Goal: Information Seeking & Learning: Learn about a topic

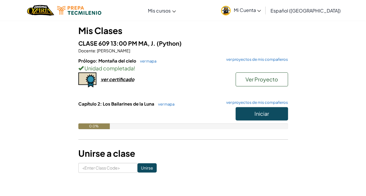
scroll to position [50, 0]
click at [257, 112] on span "Iniciar" at bounding box center [261, 113] width 15 height 7
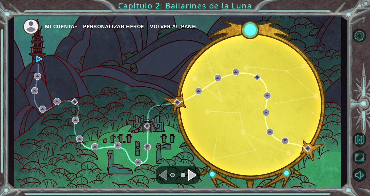
click at [189, 178] on div "Navigate to the next page" at bounding box center [192, 175] width 9 height 12
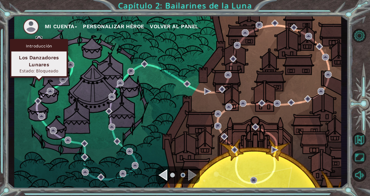
click at [38, 39] on img at bounding box center [39, 39] width 7 height 7
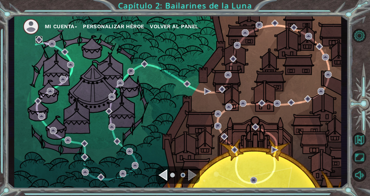
click at [39, 39] on img at bounding box center [39, 39] width 7 height 7
click at [162, 173] on div "Navigate to the previous page" at bounding box center [163, 175] width 9 height 12
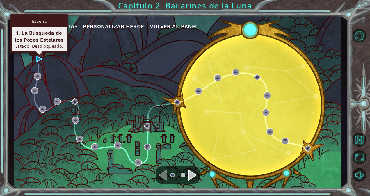
click at [39, 53] on div "Escena 1. La Búsqueda de los Pozos Estelares Estado: Desbloqueado." at bounding box center [39, 33] width 58 height 39
click at [40, 53] on div "Escena 1. La Búsqueda de los Pozos Estelares Estado: Desbloqueado." at bounding box center [39, 33] width 58 height 39
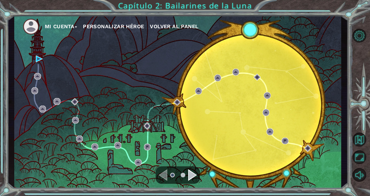
click at [34, 59] on div "Mi Cuenta Personalizar héroe Volver al panel" at bounding box center [177, 102] width 327 height 173
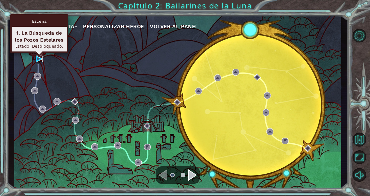
click at [36, 59] on img at bounding box center [39, 59] width 7 height 7
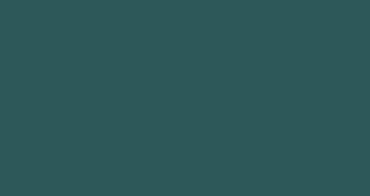
click at [36, 59] on body at bounding box center [185, 98] width 370 height 196
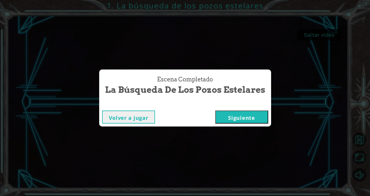
click at [228, 111] on button "Siguiente" at bounding box center [241, 117] width 53 height 13
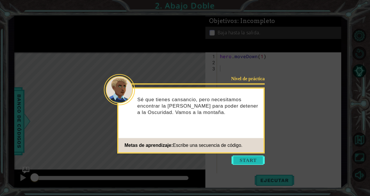
click at [252, 159] on button "Start" at bounding box center [248, 160] width 33 height 9
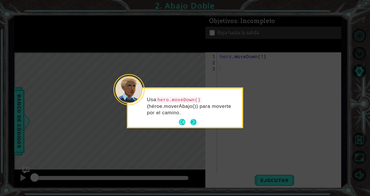
click at [195, 122] on button "Next" at bounding box center [193, 122] width 6 height 6
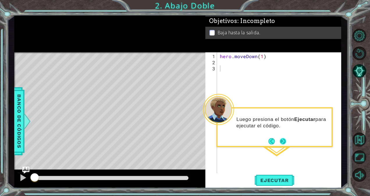
click at [282, 143] on button "Next" at bounding box center [283, 141] width 6 height 6
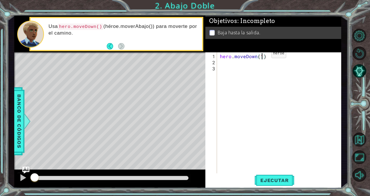
click at [261, 56] on div "hero . moveDown ( 1 )" at bounding box center [281, 120] width 124 height 134
click at [279, 182] on span "Ejecutar" at bounding box center [275, 181] width 40 height 6
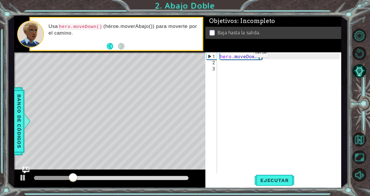
type textarea "hero.moveDown(2)"
click at [280, 112] on div "hero . moveDown ( 2 )" at bounding box center [281, 120] width 124 height 134
click at [270, 180] on span "Ejecutar" at bounding box center [275, 181] width 40 height 6
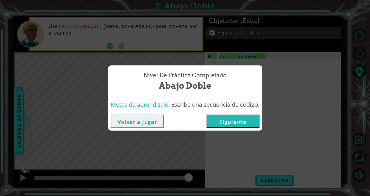
click at [244, 120] on button "Siguiente" at bounding box center [233, 121] width 53 height 13
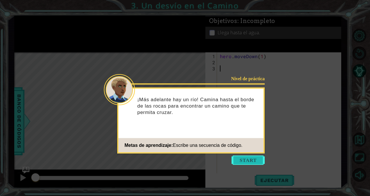
click at [241, 159] on button "Start" at bounding box center [248, 160] width 33 height 9
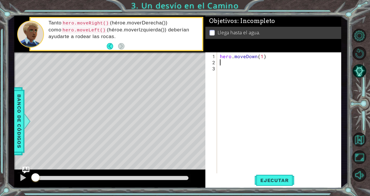
click at [221, 62] on div "hero . moveDown ( 1 )" at bounding box center [281, 120] width 124 height 134
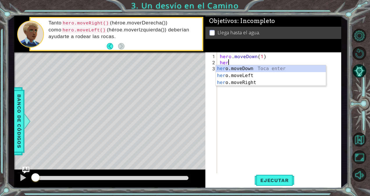
scroll to position [0, 0]
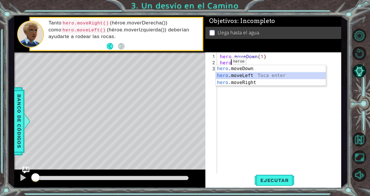
click at [235, 76] on div "hero .moveDown Toca enter hero .moveLeft Toca enter hero .moveRight Toca enter" at bounding box center [271, 82] width 110 height 35
type textarea "hero.moveLeft(1)"
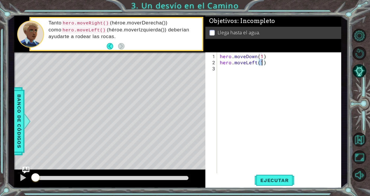
click at [235, 73] on div "hero . moveDown ( 1 ) hero . moveLeft ( 1 )" at bounding box center [281, 120] width 124 height 134
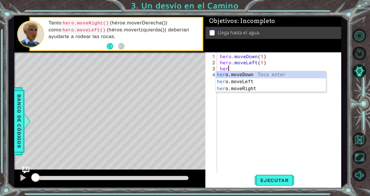
scroll to position [0, 0]
click at [235, 73] on div "her o.moveDown Toca enter her o.moveLeft [PERSON_NAME] enter her o.moveRight To…" at bounding box center [271, 88] width 110 height 35
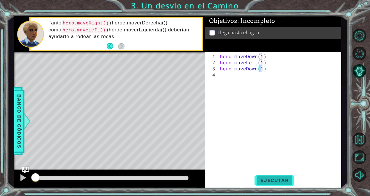
type textarea "hero.moveDown(1)"
click at [278, 178] on span "Ejecutar" at bounding box center [275, 181] width 40 height 6
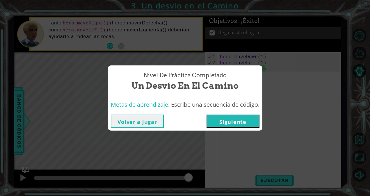
click at [238, 125] on button "Siguiente" at bounding box center [233, 121] width 53 height 13
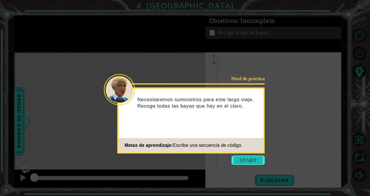
click at [245, 157] on button "Start" at bounding box center [248, 160] width 33 height 9
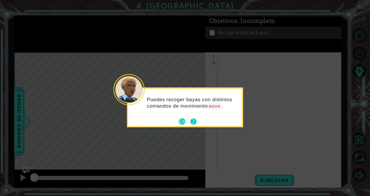
click at [192, 123] on button "Next" at bounding box center [193, 121] width 6 height 6
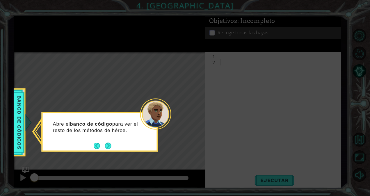
click at [27, 127] on icon at bounding box center [185, 98] width 370 height 196
click at [23, 127] on span "Banco de códigos" at bounding box center [19, 122] width 9 height 58
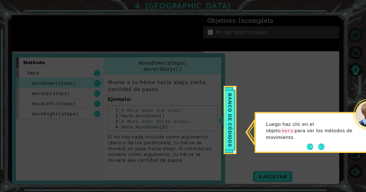
click at [112, 104] on icon at bounding box center [185, 98] width 370 height 196
click at [230, 116] on span "Banco de códigos" at bounding box center [229, 120] width 9 height 58
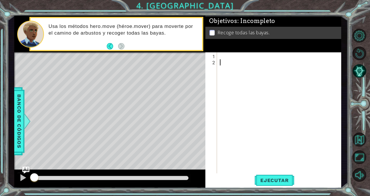
click at [223, 58] on div at bounding box center [281, 120] width 124 height 134
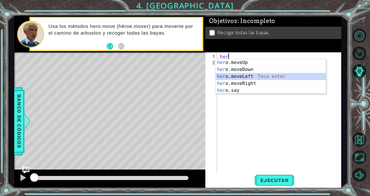
click at [221, 76] on div "her o.moveUp Toca enter her o.moveDown Toca enter her o.moveLeft [PERSON_NAME] …" at bounding box center [271, 83] width 110 height 49
type textarea "hero.moveLeft(1)"
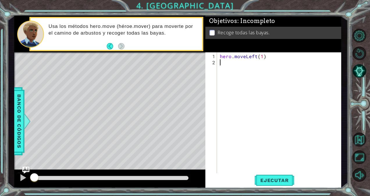
click at [225, 65] on div "hero . moveLeft ( 1 )" at bounding box center [281, 120] width 124 height 134
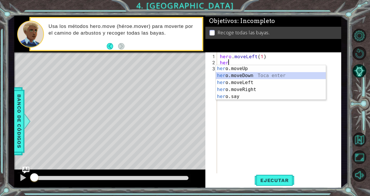
click at [227, 74] on div "her o.moveUp Toca enter her o.moveDown Toca enter her o.moveLeft [PERSON_NAME] …" at bounding box center [271, 89] width 110 height 49
type textarea "hero.moveDown(1)"
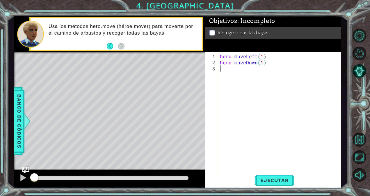
click at [235, 70] on div "hero . moveLeft ( 1 ) hero . moveDown ( 1 )" at bounding box center [281, 120] width 124 height 134
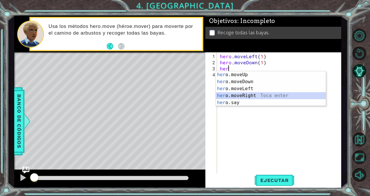
click at [237, 95] on div "her o.moveUp Toca enter her o.moveDown Toca enter her o.moveLeft [PERSON_NAME] …" at bounding box center [271, 95] width 110 height 49
type textarea "hero.moveRight(1)"
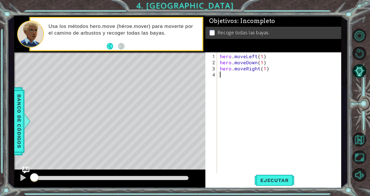
click at [232, 76] on div "hero . moveLeft ( 1 ) hero . moveDown ( 1 ) hero . moveRight ( 1 )" at bounding box center [281, 120] width 124 height 134
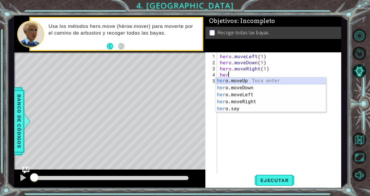
click at [233, 79] on div "her o.moveUp Toca enter her o.moveDown Toca enter her o.moveLeft [PERSON_NAME] …" at bounding box center [271, 101] width 110 height 49
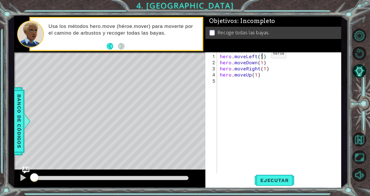
click at [261, 56] on div "hero . moveLeft ( 1 ) hero . moveDown ( 1 ) hero . moveRight ( 1 ) hero . moveU…" at bounding box center [281, 120] width 124 height 134
click at [261, 62] on div "hero . moveLeft ( 2 ) hero . moveDown ( 1 ) hero . moveRight ( 1 ) hero . moveU…" at bounding box center [281, 120] width 124 height 134
click at [265, 70] on div "hero . moveLeft ( 2 ) hero . moveDown ( 2 ) hero . moveRight ( 1 ) hero . moveU…" at bounding box center [281, 120] width 124 height 134
click at [256, 75] on div "hero . moveLeft ( 2 ) hero . moveDown ( 2 ) hero . moveRight ( 2 ) hero . moveU…" at bounding box center [281, 120] width 124 height 134
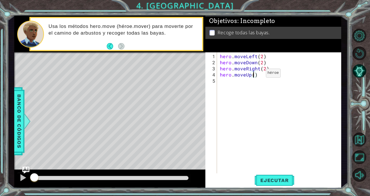
scroll to position [0, 2]
type textarea "hero.moveUp(2)"
click at [272, 181] on span "Ejecutar" at bounding box center [275, 181] width 40 height 6
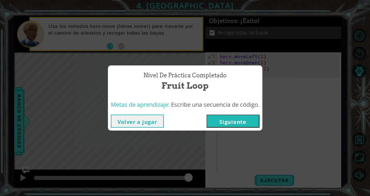
click at [227, 120] on button "Siguiente" at bounding box center [233, 121] width 53 height 13
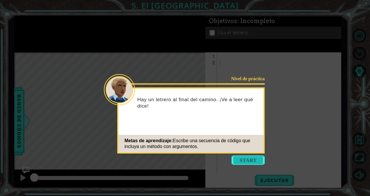
click at [240, 161] on button "Start" at bounding box center [248, 160] width 33 height 9
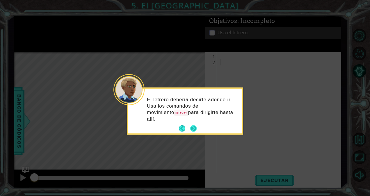
click at [196, 125] on button "Next" at bounding box center [193, 128] width 6 height 6
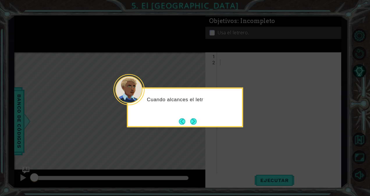
click at [196, 120] on button "Next" at bounding box center [193, 121] width 6 height 6
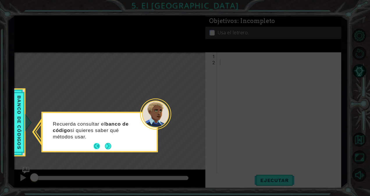
click at [97, 148] on button "Back" at bounding box center [99, 146] width 11 height 6
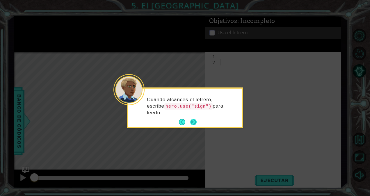
click at [194, 120] on button "Next" at bounding box center [193, 122] width 6 height 6
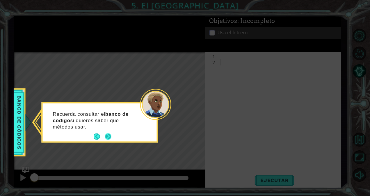
click at [106, 136] on button "Next" at bounding box center [108, 137] width 6 height 6
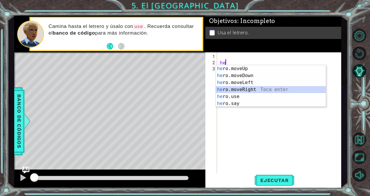
click at [228, 90] on div "he ro.moveUp Toca enter he ro.moveDown Toca enter he ro.moveLeft Toca enter he …" at bounding box center [271, 93] width 110 height 56
type textarea "hero.moveRight(1)"
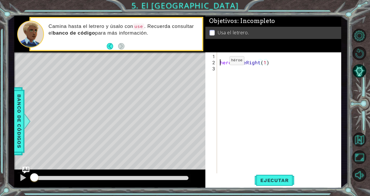
click at [219, 63] on div "hero . moveRight ( 1 )" at bounding box center [281, 120] width 124 height 134
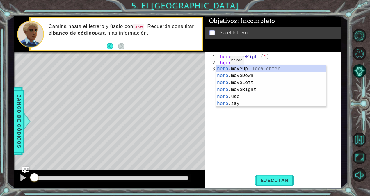
scroll to position [0, 0]
click at [254, 70] on div "hero .moveUp Toca enter hero .moveDown Toca enter hero .moveLeft Toca enter her…" at bounding box center [271, 93] width 110 height 56
type textarea "hero.moveUp(1)"
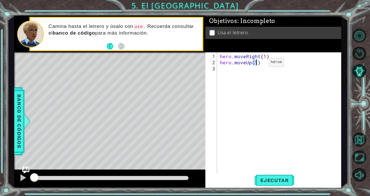
click at [254, 70] on div "hero . moveRight ( 1 ) hero . moveUp ( 1 )" at bounding box center [281, 120] width 124 height 134
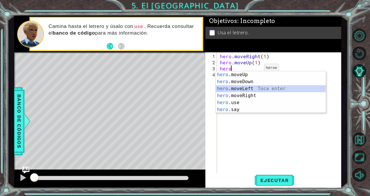
click at [246, 88] on div "hero .moveUp Toca enter hero .moveDown Toca enter hero .moveLeft Toca enter her…" at bounding box center [271, 99] width 110 height 56
type textarea "hero.moveLeft(1)"
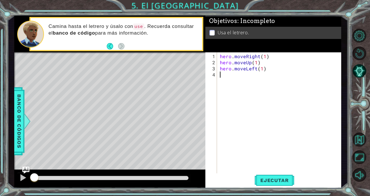
click at [236, 78] on div "hero . moveRight ( 1 ) hero . moveUp ( 1 ) hero . moveLeft ( 1 )" at bounding box center [281, 120] width 124 height 134
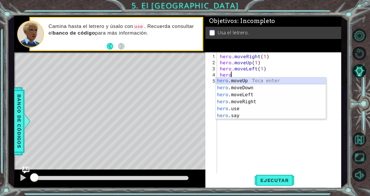
click at [238, 80] on div "hero .moveUp Toca enter hero .moveDown Toca enter hero .moveLeft Toca enter her…" at bounding box center [271, 105] width 110 height 56
type textarea "hero.moveUp(1)"
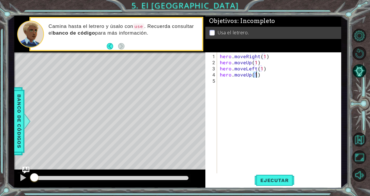
click at [232, 82] on div "hero . moveRight ( 1 ) hero . moveUp ( 1 ) hero . moveLeft ( 1 ) hero . moveUp …" at bounding box center [281, 120] width 124 height 134
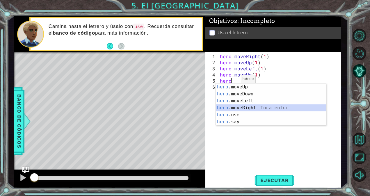
click at [245, 104] on div "hero .moveUp Toca enter hero .moveDown Toca enter hero .moveLeft Toca enter her…" at bounding box center [271, 112] width 110 height 56
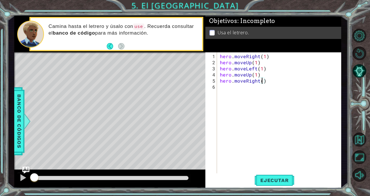
type textarea "hero.moveRight(2)"
click at [222, 89] on div "hero . moveRight ( 1 ) hero . moveUp ( 1 ) hero . moveLeft ( 1 ) hero . moveUp …" at bounding box center [281, 120] width 124 height 134
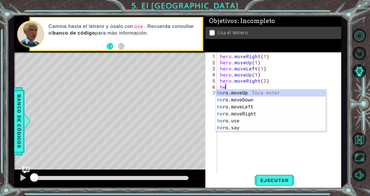
scroll to position [0, 0]
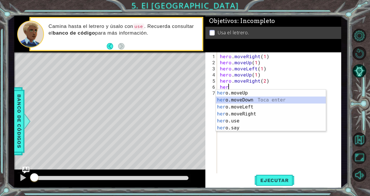
click at [237, 101] on div "her o.moveUp Toca enter her o.moveDown Toca enter her o.moveLeft [PERSON_NAME] …" at bounding box center [271, 118] width 110 height 56
type textarea "hero.moveDown(1)"
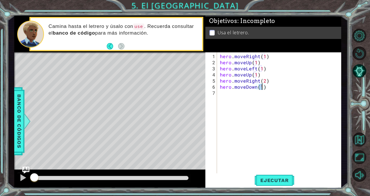
click at [236, 97] on div "hero . moveRight ( 1 ) hero . moveUp ( 1 ) hero . moveLeft ( 1 ) hero . moveUp …" at bounding box center [281, 120] width 124 height 134
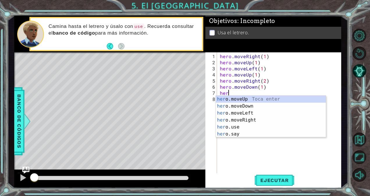
scroll to position [0, 0]
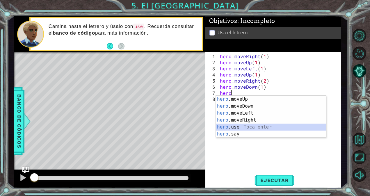
click at [244, 127] on div "hero .moveUp Toca enter hero .moveDown Toca enter hero .moveLeft Toca enter her…" at bounding box center [271, 124] width 110 height 56
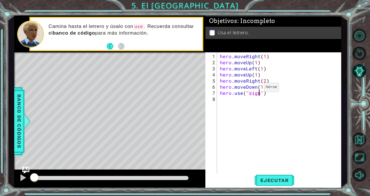
scroll to position [0, 2]
click at [275, 94] on div "hero . moveRight ( 1 ) hero . moveUp ( 1 ) hero . moveLeft ( 1 ) hero . moveUp …" at bounding box center [281, 120] width 124 height 134
type textarea "hero.use("sign")"
click at [289, 179] on span "Ejecutar" at bounding box center [275, 181] width 40 height 6
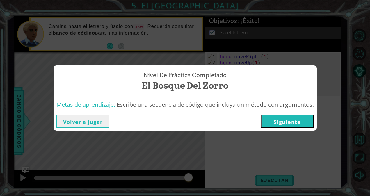
click at [287, 128] on button "Siguiente" at bounding box center [287, 121] width 53 height 13
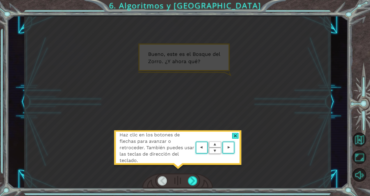
click at [236, 148] on area at bounding box center [236, 148] width 0 height 0
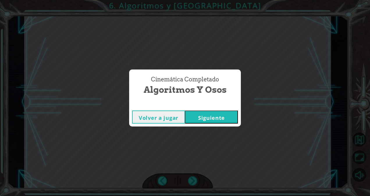
click at [196, 116] on button "Siguiente" at bounding box center [211, 117] width 53 height 13
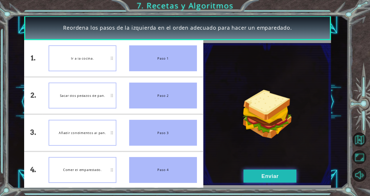
click at [258, 172] on button "Enviar" at bounding box center [270, 176] width 53 height 13
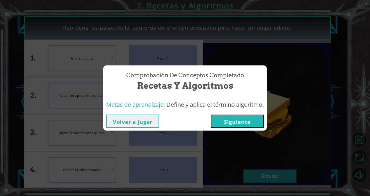
click at [233, 123] on button "Siguiente" at bounding box center [237, 121] width 53 height 13
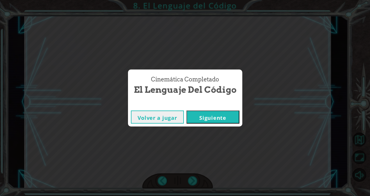
click at [233, 123] on button "Siguiente" at bounding box center [213, 117] width 53 height 13
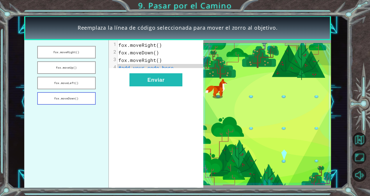
click at [77, 97] on button "fox.moveDown()" at bounding box center [66, 98] width 59 height 13
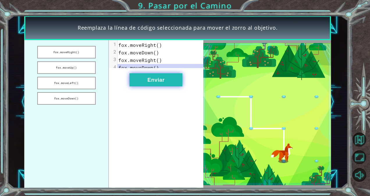
click at [164, 84] on button "Enviar" at bounding box center [155, 79] width 53 height 13
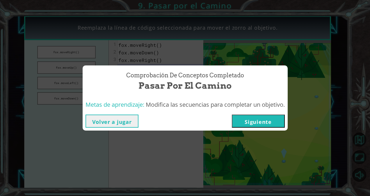
click at [269, 125] on button "Siguiente" at bounding box center [258, 121] width 53 height 13
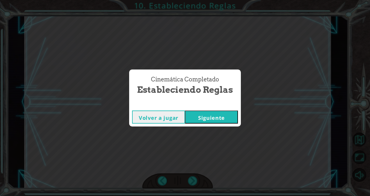
click at [228, 115] on button "Siguiente" at bounding box center [211, 117] width 53 height 13
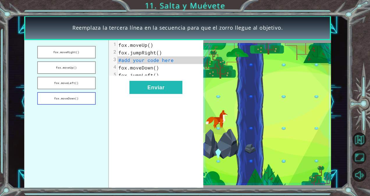
click at [78, 97] on button "fox.moveDown()" at bounding box center [66, 98] width 59 height 13
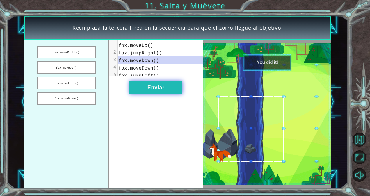
click at [175, 88] on button "Enviar" at bounding box center [155, 87] width 53 height 13
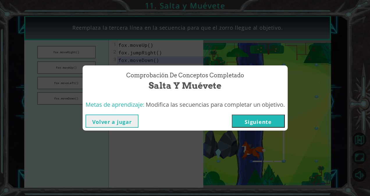
click at [265, 123] on button "Siguiente" at bounding box center [258, 121] width 53 height 13
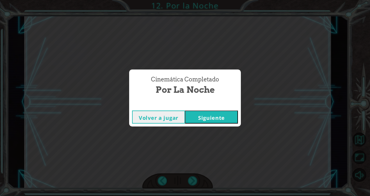
click at [217, 117] on button "Siguiente" at bounding box center [211, 117] width 53 height 13
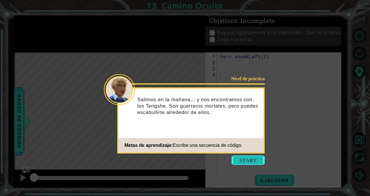
click at [235, 161] on button "Start" at bounding box center [248, 160] width 33 height 9
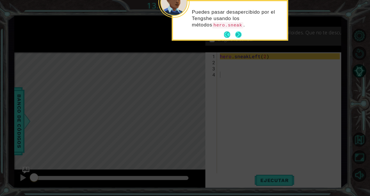
click at [239, 31] on button "Next" at bounding box center [238, 35] width 9 height 9
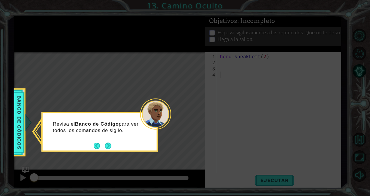
click at [109, 141] on div "Revisa el Banco de Código para ver todos los comandos de sigilo." at bounding box center [100, 129] width 114 height 29
click at [109, 143] on button "Next" at bounding box center [108, 146] width 6 height 6
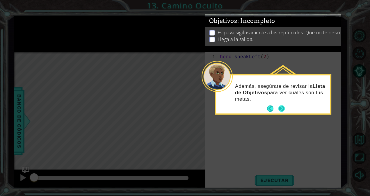
click at [282, 110] on button "Next" at bounding box center [281, 109] width 6 height 6
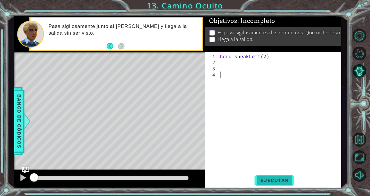
click at [289, 182] on span "Ejecutar" at bounding box center [275, 181] width 40 height 6
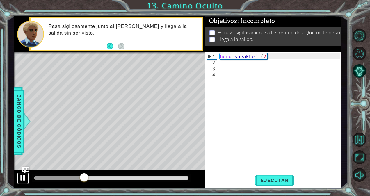
click at [23, 177] on div at bounding box center [23, 178] width 8 height 8
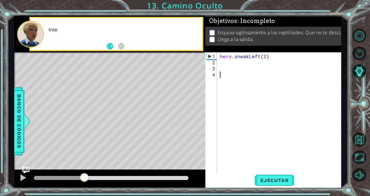
click at [227, 66] on div "hero . sneakLeft ( 2 )" at bounding box center [281, 120] width 124 height 134
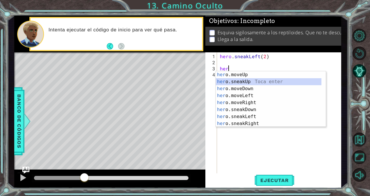
click at [224, 83] on div "her o.moveUp Toca enter her o.sneakUp Toca enter her o.moveDown Toca enter her …" at bounding box center [269, 106] width 106 height 70
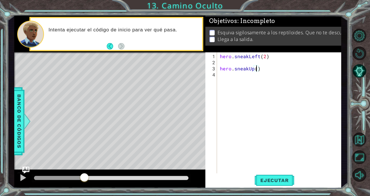
type textarea "hero.sneakUp(2)"
click at [219, 68] on div "hero . sneakLeft ( 2 ) hero . sneakUp ( 2 )" at bounding box center [281, 120] width 124 height 134
click at [268, 64] on div "hero . sneakLeft ( 2 ) hero . sneakUp ( 2 )" at bounding box center [281, 120] width 124 height 134
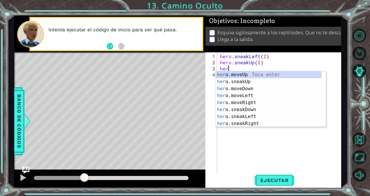
scroll to position [0, 0]
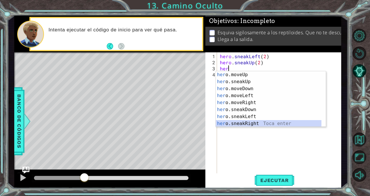
click at [241, 123] on div "her o.moveUp Toca enter her o.sneakUp Toca enter her o.moveDown Toca enter her …" at bounding box center [269, 106] width 106 height 70
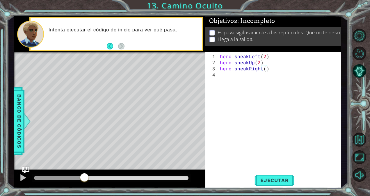
scroll to position [0, 3]
type textarea "hero.sneakRight(2)"
click at [261, 183] on button "Ejecutar" at bounding box center [275, 180] width 40 height 14
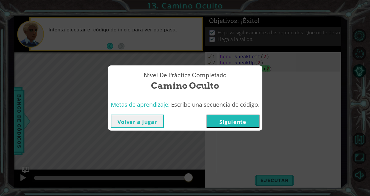
click at [244, 122] on button "Siguiente" at bounding box center [233, 121] width 53 height 13
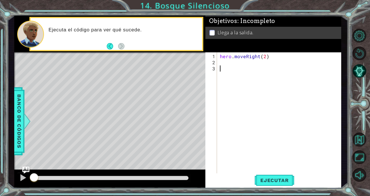
click at [229, 61] on div "hero . moveRight ( 2 )" at bounding box center [281, 120] width 124 height 134
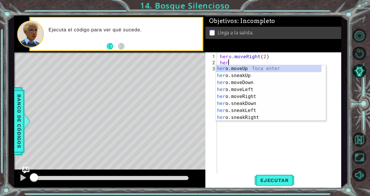
scroll to position [0, 0]
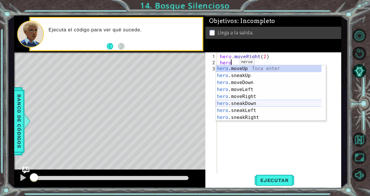
click at [237, 104] on div "hero .moveUp Toca enter hero .sneakUp Toca enter hero .moveDown Toca enter hero…" at bounding box center [269, 100] width 106 height 70
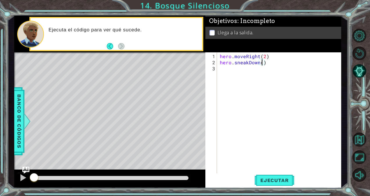
scroll to position [0, 2]
type textarea "hero.sneakDown(1)"
click at [225, 70] on div "hero . moveRight ( 2 ) hero . sneakDown ( 1 )" at bounding box center [281, 120] width 124 height 134
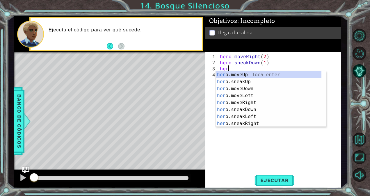
type textarea "hero"
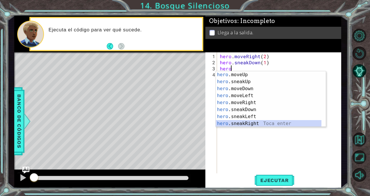
drag, startPoint x: 244, startPoint y: 123, endPoint x: 238, endPoint y: 123, distance: 5.8
click at [238, 123] on div "hero .moveUp Toca enter hero .sneakUp Toca enter hero .moveDown Toca enter hero…" at bounding box center [269, 106] width 106 height 70
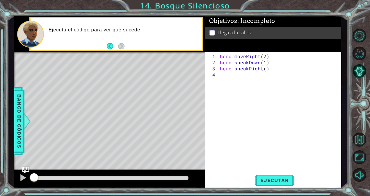
type textarea "hero.sneakRight(2)"
click at [234, 76] on div "hero . moveRight ( 2 ) hero . sneakDown ( 1 ) hero . sneakRight ( 2 )" at bounding box center [281, 120] width 124 height 134
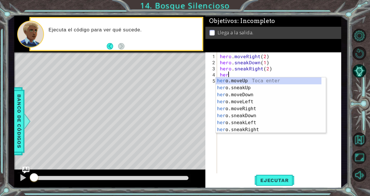
scroll to position [0, 0]
click at [240, 86] on div "hero .moveUp Toca enter hero .sneakUp Toca enter hero .moveDown Toca enter hero…" at bounding box center [269, 112] width 106 height 70
type textarea "hero.sneakUp(1)"
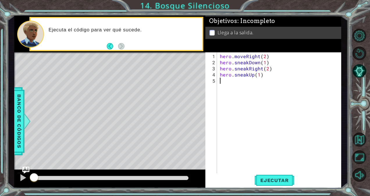
click at [238, 82] on div "hero . moveRight ( 2 ) hero . sneakDown ( 1 ) hero . sneakRight ( 2 ) hero . sn…" at bounding box center [281, 120] width 124 height 134
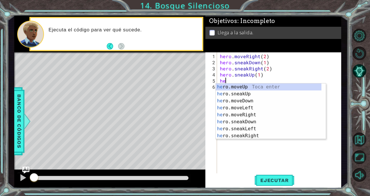
scroll to position [0, 0]
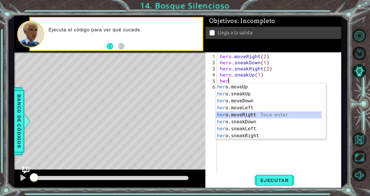
click at [246, 113] on div "her o.moveUp Toca enter her o.sneakUp Toca enter her o.moveDown Toca enter her …" at bounding box center [269, 119] width 106 height 70
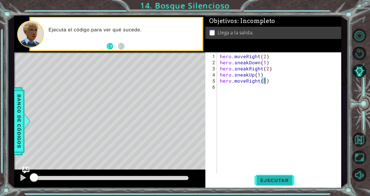
type textarea "hero.moveRight(1)"
click at [274, 178] on span "Ejecutar" at bounding box center [275, 181] width 40 height 6
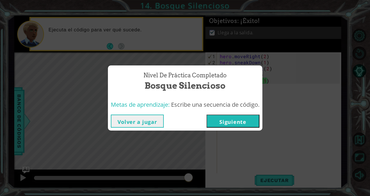
click at [244, 118] on button "Siguiente" at bounding box center [233, 121] width 53 height 13
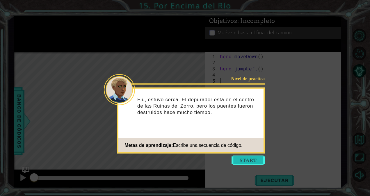
click at [240, 159] on button "Start" at bounding box center [248, 160] width 33 height 9
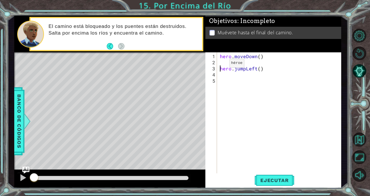
click at [219, 65] on div "hero . moveDown ( ) hero . jumpLeft ( )" at bounding box center [281, 120] width 124 height 134
type textarea "hero.jumpLeft()"
click at [273, 64] on div "hero . moveDown ( ) hero . jumpLeft ( )" at bounding box center [281, 120] width 124 height 134
click at [224, 71] on div "hero . moveDown ( ) hero . jumpLeft ( )" at bounding box center [281, 120] width 124 height 134
click at [224, 70] on div "hero . moveDown ( ) hero . jumpLeft ( )" at bounding box center [281, 120] width 124 height 134
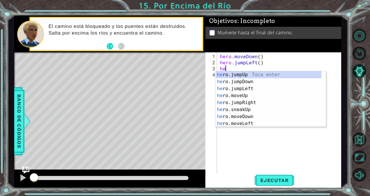
scroll to position [0, 0]
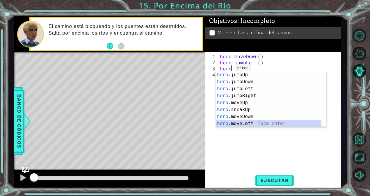
click at [242, 122] on div "hero .jumpUp Toca enter hero .jumpDown Toca enter hero .jumpLeft Toca enter her…" at bounding box center [269, 106] width 106 height 70
type textarea "hero.moveLeft(1)"
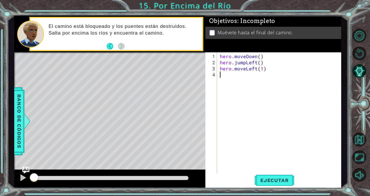
click at [243, 77] on div "hero . moveDown ( ) hero . jumpLeft ( ) hero . moveLeft ( 1 )" at bounding box center [281, 120] width 124 height 134
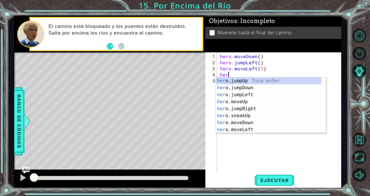
type textarea "hero"
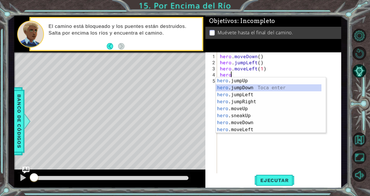
click at [243, 86] on div "hero .jumpUp Toca enter hero .jumpDown Toca enter hero .jumpLeft Toca enter her…" at bounding box center [269, 112] width 106 height 70
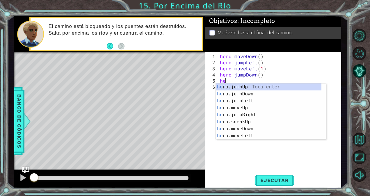
scroll to position [0, 0]
type textarea "hero"
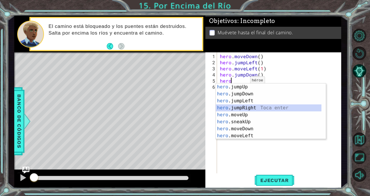
click at [241, 109] on div "hero .jumpUp Toca enter hero .jumpDown Toca enter hero .jumpLeft Toca enter her…" at bounding box center [269, 119] width 106 height 70
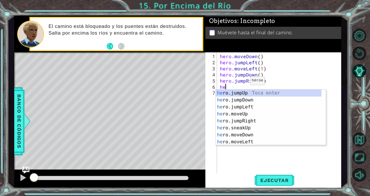
type textarea "hero"
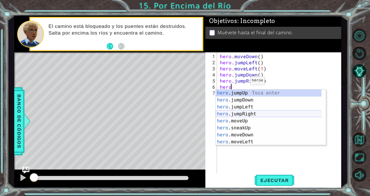
click at [242, 114] on div "hero .jumpUp Toca enter hero .jumpDown Toca enter hero .jumpLeft Toca enter her…" at bounding box center [269, 125] width 106 height 70
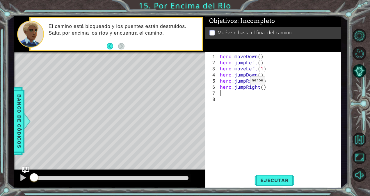
scroll to position [0, 0]
click at [269, 180] on span "Ejecutar" at bounding box center [275, 181] width 40 height 6
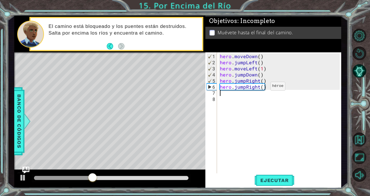
click at [261, 88] on div "hero . moveDown ( ) hero . jumpLeft ( ) hero . moveLeft ( 1 ) hero . jumpDown (…" at bounding box center [281, 120] width 124 height 134
type textarea "hero.jumpRight(2)"
click at [268, 180] on span "Ejecutar" at bounding box center [275, 181] width 40 height 6
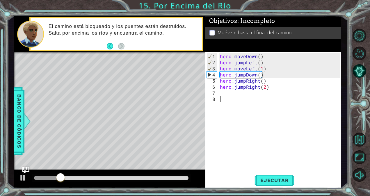
click at [262, 157] on div "hero . moveDown ( ) hero . jumpLeft ( ) hero . moveLeft ( 1 ) hero . jumpDown (…" at bounding box center [281, 120] width 124 height 134
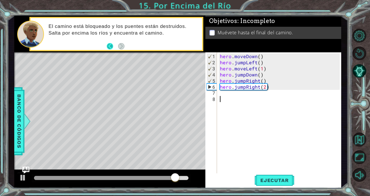
click at [109, 44] on button "Back" at bounding box center [112, 46] width 11 height 6
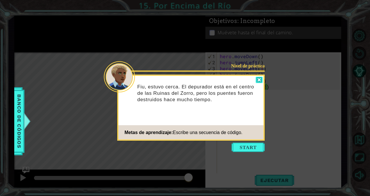
click at [261, 82] on div at bounding box center [259, 80] width 7 height 7
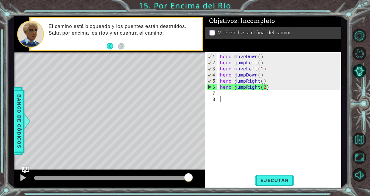
click at [244, 96] on div "hero . moveDown ( ) hero . jumpLeft ( ) hero . moveLeft ( 1 ) hero . jumpDown (…" at bounding box center [281, 120] width 124 height 134
click at [244, 93] on div "hero . moveDown ( ) hero . jumpLeft ( ) hero . moveLeft ( 1 ) hero . jumpDown (…" at bounding box center [281, 120] width 124 height 134
click at [263, 89] on div "hero . moveDown ( ) hero . jumpLeft ( ) hero . moveLeft ( 1 ) hero . jumpDown (…" at bounding box center [281, 120] width 124 height 134
click at [264, 86] on div "hero . moveDown ( ) hero . jumpLeft ( ) hero . moveLeft ( 1 ) hero . jumpDown (…" at bounding box center [281, 120] width 124 height 134
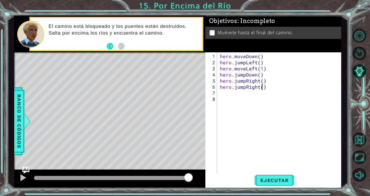
type textarea "hero.jumpRight(1)"
click at [234, 94] on div "hero . moveDown ( ) hero . jumpLeft ( ) hero . moveLeft ( 1 ) hero . jumpDown (…" at bounding box center [281, 120] width 124 height 134
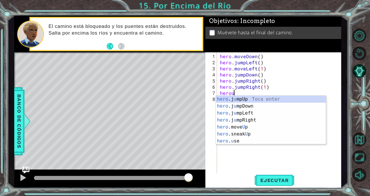
scroll to position [0, 1]
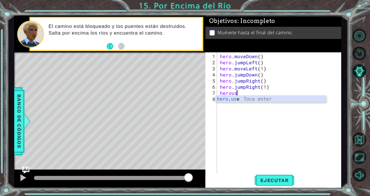
click at [235, 100] on div "hero . us e Toca enter" at bounding box center [271, 106] width 110 height 21
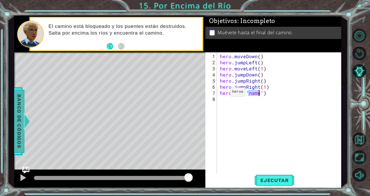
type textarea "hero.use("name")"
click at [19, 111] on span "Banco de códigos" at bounding box center [19, 121] width 9 height 60
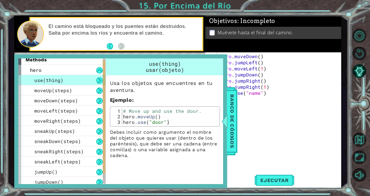
scroll to position [0, 0]
click at [276, 127] on div "hero . moveDown ( ) hero . jumpLeft ( ) hero . moveLeft ( 1 ) hero . jumpDown (…" at bounding box center [281, 120] width 124 height 134
click at [233, 114] on span "Banco de códigos" at bounding box center [232, 121] width 9 height 60
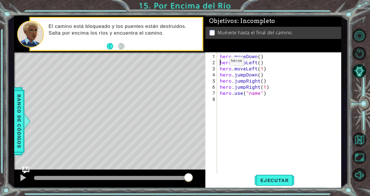
click at [219, 63] on div "hero . moveDown ( ) hero . jumpLeft ( ) hero . moveLeft ( 1 ) hero . jumpDown (…" at bounding box center [281, 120] width 124 height 134
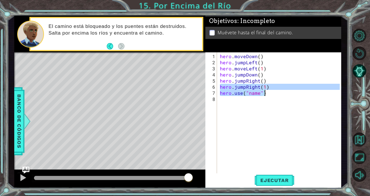
drag, startPoint x: 219, startPoint y: 86, endPoint x: 264, endPoint y: 94, distance: 45.0
click at [264, 94] on div "hero . moveDown ( ) hero . jumpLeft ( ) hero . moveLeft ( 1 ) hero . jumpDown (…" at bounding box center [281, 120] width 124 height 134
type textarea "hero.jumpRight(1) hero.use("name")"
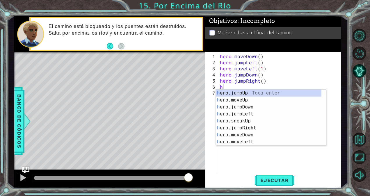
type textarea "hr"
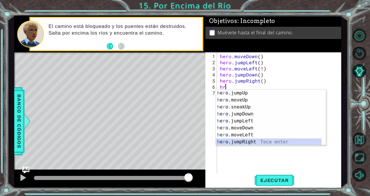
click at [242, 140] on div "h e r o.jumpUp Toca enter h e r o.moveUp Toca enter h e r o.sneakUp Toca enter …" at bounding box center [269, 125] width 106 height 70
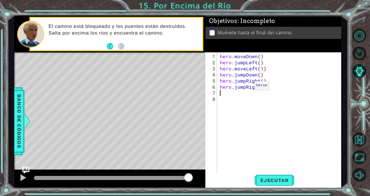
click at [244, 88] on div "hero . moveDown ( ) hero . jumpLeft ( ) hero . moveLeft ( 1 ) hero . jumpDown (…" at bounding box center [281, 120] width 124 height 134
drag, startPoint x: 244, startPoint y: 88, endPoint x: 234, endPoint y: 88, distance: 10.2
click at [234, 88] on div "hero . moveDown ( ) hero . jumpLeft ( ) hero . moveLeft ( 1 ) hero . jumpDown (…" at bounding box center [281, 120] width 124 height 134
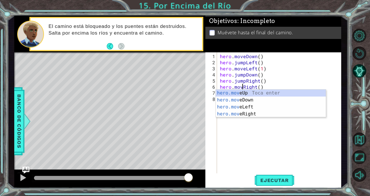
type textarea "hero.moveRight()"
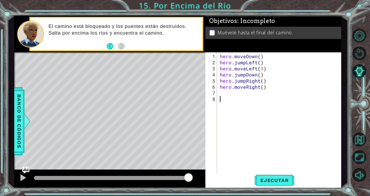
click at [244, 154] on div "hero . moveDown ( ) hero . jumpLeft ( ) hero . moveLeft ( 1 ) hero . jumpDown (…" at bounding box center [281, 120] width 124 height 134
click at [287, 183] on button "Ejecutar" at bounding box center [275, 180] width 40 height 14
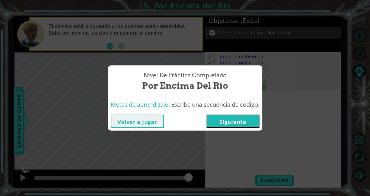
click at [241, 120] on button "Siguiente" at bounding box center [233, 121] width 53 height 13
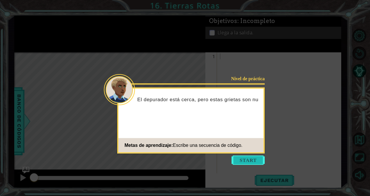
click at [242, 160] on button "Start" at bounding box center [248, 160] width 33 height 9
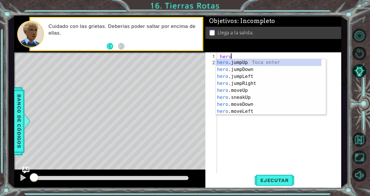
scroll to position [0, 1]
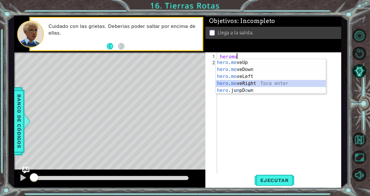
click at [251, 82] on div "hero . mo veUp Toca enter hero . mo veDown Toca enter hero . mo veLeft Toca ent…" at bounding box center [271, 83] width 110 height 49
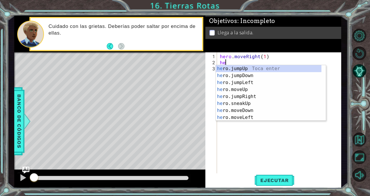
type textarea "hero.moveRight(1)her"
click at [251, 96] on div "her o.jumpUp Toca enter her o.jumpDown Toca enter her o.jumpLeft Toca enter her…" at bounding box center [269, 100] width 106 height 70
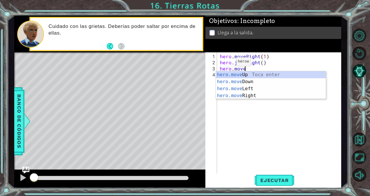
scroll to position [0, 1]
click at [249, 97] on div "hero.move Up Toca enter hero.move Down Toca enter hero.move Left Toca enter her…" at bounding box center [271, 92] width 110 height 42
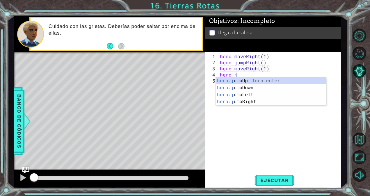
scroll to position [0, 4]
type textarea "hero.moveRight(1)hero.jump"
click at [252, 82] on div "hero.jump Up Toca enter hero.jump Down Toca enter hero.jump Left Toca enter her…" at bounding box center [271, 98] width 110 height 42
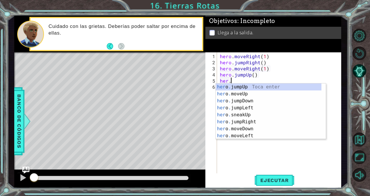
scroll to position [0, 1]
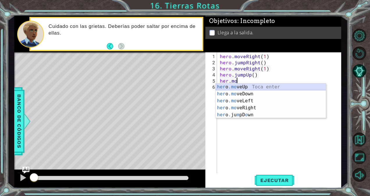
click at [245, 86] on div "her o .mo veUp Toca enter her o .mo veDown Toca enter her o .mo veLeft Toca ent…" at bounding box center [271, 108] width 110 height 49
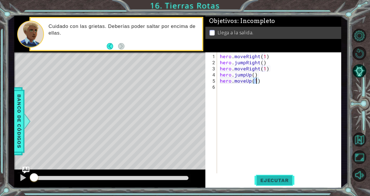
type textarea "hero.moveUp(1)"
click at [270, 178] on span "Ejecutar" at bounding box center [275, 181] width 40 height 6
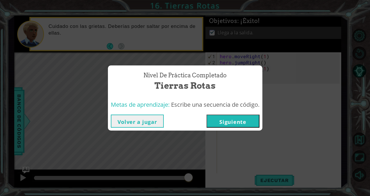
click at [246, 126] on button "Siguiente" at bounding box center [233, 121] width 53 height 13
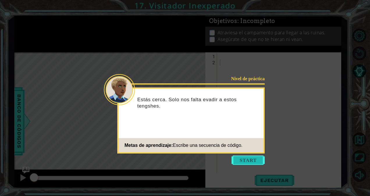
click at [250, 160] on button "Start" at bounding box center [248, 160] width 33 height 9
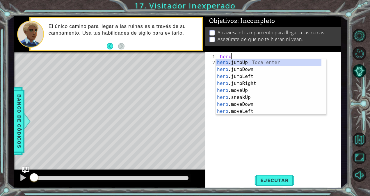
scroll to position [0, 1]
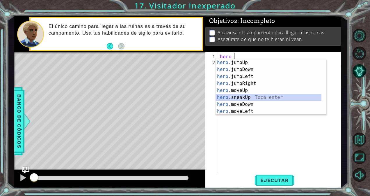
click at [232, 101] on div "hero. jumpUp Toca enter hero. jumpDown Toca enter hero. jumpLeft Toca enter her…" at bounding box center [269, 94] width 106 height 70
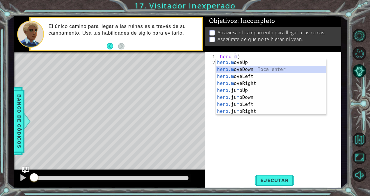
click at [250, 68] on div "hero.m oveUp Toca enter hero.m oveDown Toca enter hero.m oveLeft Toca enter her…" at bounding box center [271, 94] width 110 height 70
type textarea "hero.moveDown(1)"
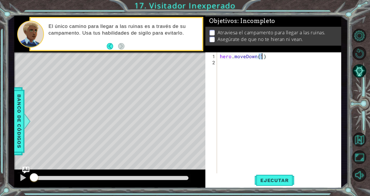
click at [253, 63] on div "hero . moveDown ( 1 )" at bounding box center [281, 120] width 124 height 134
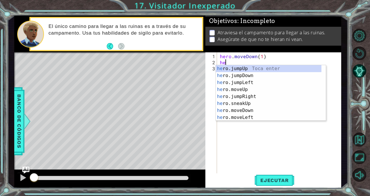
scroll to position [0, 0]
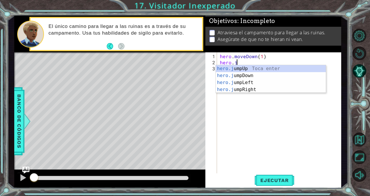
type textarea "hero.ju"
click at [256, 81] on div "hero.ju mpUp Toca enter hero.ju mpDown Toca enter hero.ju mpLeft Toca enter her…" at bounding box center [271, 86] width 110 height 42
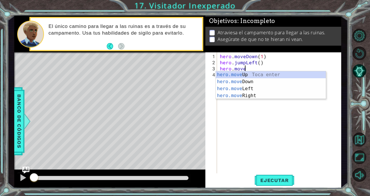
scroll to position [0, 1]
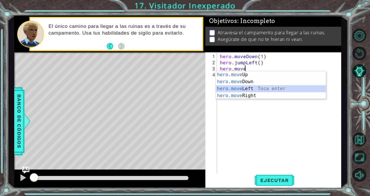
click at [258, 88] on div "hero.move Up Toca enter hero.move Down Toca enter hero.move Left Toca enter her…" at bounding box center [271, 92] width 110 height 42
type textarea "hero.moveLeft(1)"
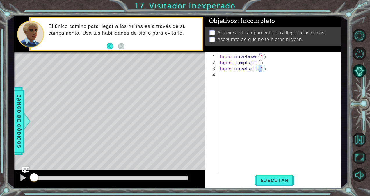
click at [241, 78] on div "hero . moveDown ( 1 ) hero . jumpLeft ( ) hero . moveLeft ( 1 )" at bounding box center [281, 120] width 124 height 134
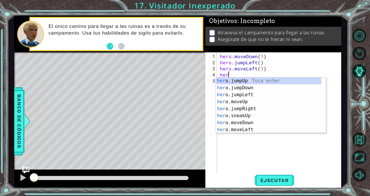
scroll to position [0, 0]
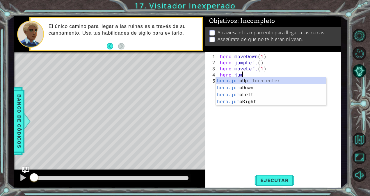
type textarea "hero.jum"
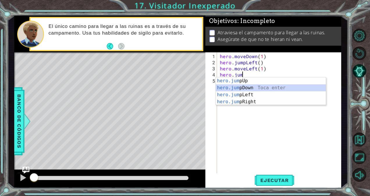
click at [247, 86] on div "hero.jum pUp Toca enter hero.jum pDown Toca enter hero.jum pLeft Toca enter her…" at bounding box center [271, 98] width 110 height 42
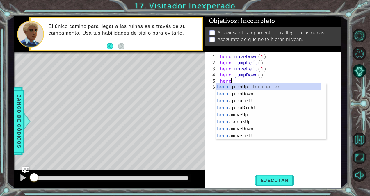
scroll to position [0, 1]
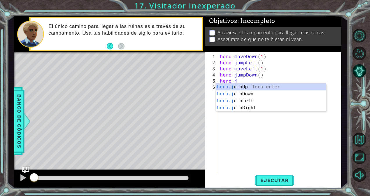
type textarea "hero.ju"
click at [242, 108] on div "hero.ju mpUp Toca enter hero.ju mpDown Toca enter hero.ju mpLeft Toca enter her…" at bounding box center [271, 105] width 110 height 42
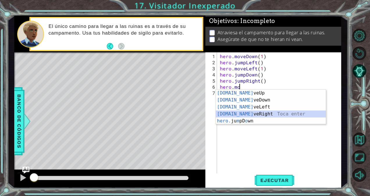
click at [245, 112] on div "[DOMAIN_NAME] veUp Toca enter [DOMAIN_NAME] veDown Toca enter [DOMAIN_NAME] veL…" at bounding box center [271, 114] width 110 height 49
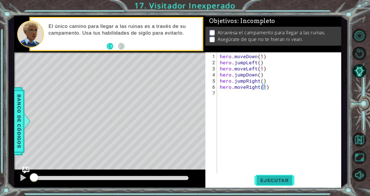
click at [269, 178] on span "Ejecutar" at bounding box center [275, 181] width 40 height 6
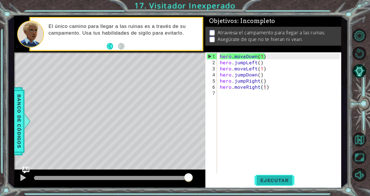
click at [269, 178] on span "Ejecutar" at bounding box center [275, 181] width 40 height 6
click at [245, 57] on div "hero . moveDown ( 1 ) hero . jumpLeft ( ) hero . moveLeft ( 1 ) hero . jumpDown…" at bounding box center [281, 120] width 124 height 134
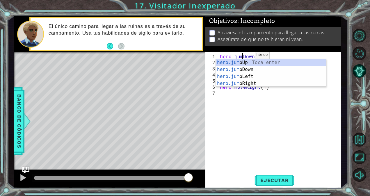
type textarea "hero.jumpDown(1)"
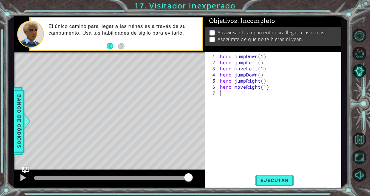
click at [250, 125] on div "hero . jumpDown ( 1 ) hero . jumpLeft ( ) hero . moveLeft ( 1 ) hero . jumpDown…" at bounding box center [281, 120] width 124 height 134
click at [270, 179] on span "Ejecutar" at bounding box center [275, 181] width 40 height 6
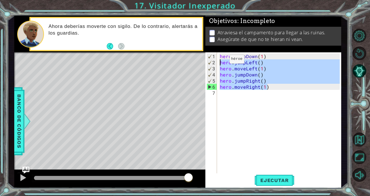
drag, startPoint x: 242, startPoint y: 86, endPoint x: 219, endPoint y: 62, distance: 33.0
click at [219, 62] on div "hero . jumpDown ( 1 ) hero . jumpLeft ( ) hero . moveLeft ( 1 ) hero . jumpDown…" at bounding box center [281, 120] width 124 height 134
type textarea "hero.jumpLeft() hero.moveLeft(1)"
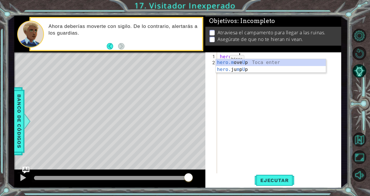
scroll to position [0, 1]
click at [219, 62] on div "hero.m ove U p Toca enter hero. ju m p U p Toca enter" at bounding box center [271, 73] width 110 height 28
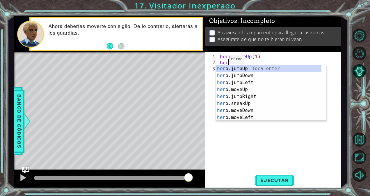
type textarea "hero.moveUp(1)hero"
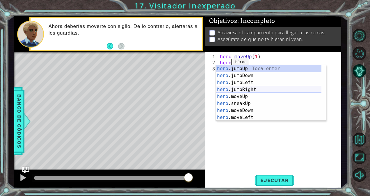
click at [240, 90] on div "hero .jumpUp Toca enter hero .jumpDown Toca enter hero .jumpLeft Toca enter her…" at bounding box center [269, 100] width 106 height 70
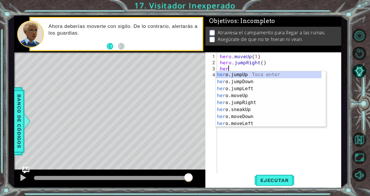
scroll to position [0, 0]
type textarea "hero"
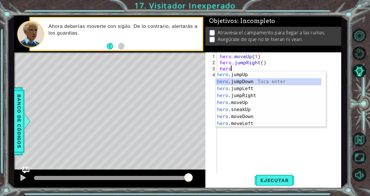
click at [242, 82] on div "hero .jumpUp Toca enter hero .jumpDown Toca enter hero .jumpLeft Toca enter her…" at bounding box center [269, 106] width 106 height 70
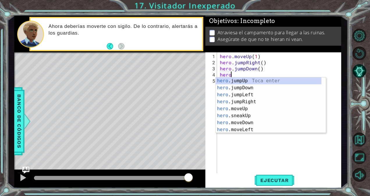
scroll to position [0, 1]
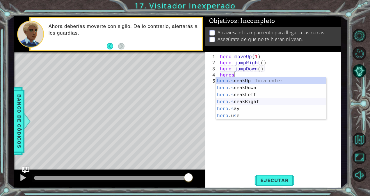
click at [243, 101] on div "hero . s neakUp Toca enter hero . s neakDown Toca enter hero . s neakLeft Toca …" at bounding box center [271, 105] width 110 height 56
type textarea "hero.sneakRight(1)"
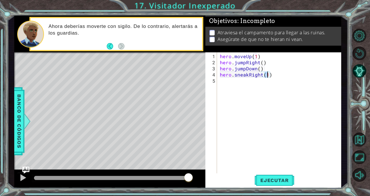
click at [240, 86] on div "hero . moveUp ( 1 ) hero . jumpRight ( ) hero . jumpDown ( ) hero . sneakRight …" at bounding box center [281, 120] width 124 height 134
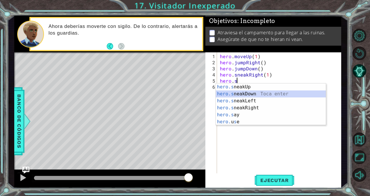
click at [244, 93] on div "hero.s neakUp Toca enter hero.s neakDown Toca enter hero.s neakLeft Toca enter …" at bounding box center [271, 112] width 110 height 56
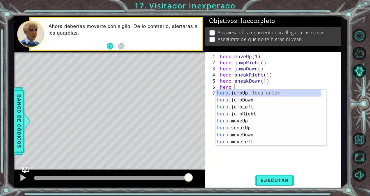
scroll to position [0, 3]
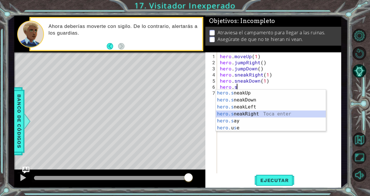
click at [242, 113] on div "hero.s neakUp Toca enter hero.s neakDown Toca enter hero.s neakLeft Toca enter …" at bounding box center [271, 118] width 110 height 56
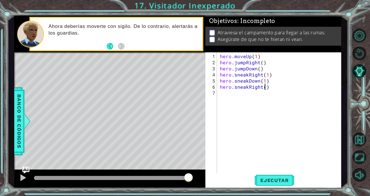
scroll to position [0, 3]
type textarea "hero.sneakRight(2)"
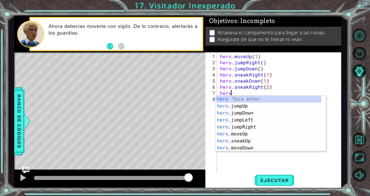
scroll to position [0, 1]
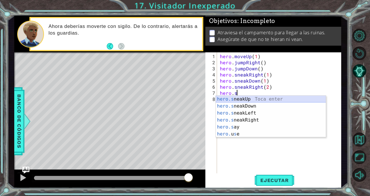
click at [240, 100] on div "hero.s neakUp Toca enter hero.s neakDown Toca enter hero.s neakLeft Toca enter …" at bounding box center [271, 124] width 110 height 56
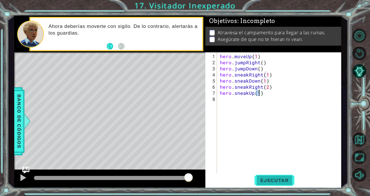
type textarea "hero.sneakUp(1)"
click at [262, 182] on span "Ejecutar" at bounding box center [275, 181] width 40 height 6
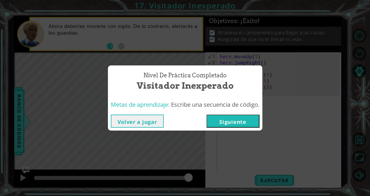
click at [241, 121] on button "Siguiente" at bounding box center [233, 121] width 53 height 13
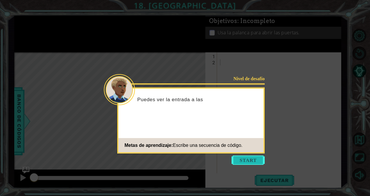
click at [247, 163] on button "Start" at bounding box center [248, 160] width 33 height 9
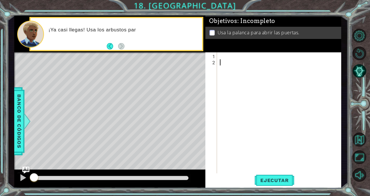
click at [221, 56] on div at bounding box center [281, 120] width 124 height 134
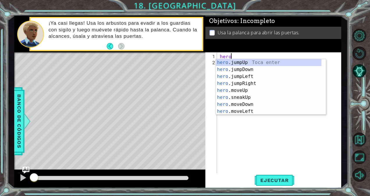
scroll to position [0, 1]
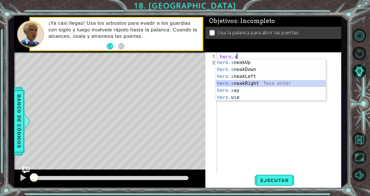
click at [242, 81] on div "hero.s neakUp Toca enter hero.s neakDown Toca enter hero.s neakLeft Toca enter …" at bounding box center [271, 87] width 110 height 56
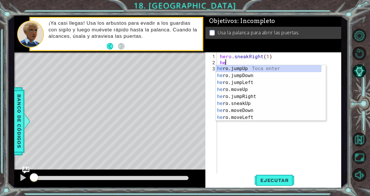
scroll to position [0, 3]
click at [248, 102] on div "her o.jumpUp Toca enter her o.jumpDown Toca enter her o.jumpLeft Toca enter her…" at bounding box center [269, 100] width 106 height 70
type textarea "hero.sneakUp(1)"
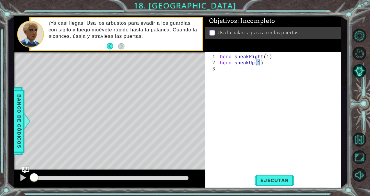
scroll to position [0, 2]
click at [230, 71] on div "hero . sneakRight ( 1 ) hero . sneakUp ( 1 )" at bounding box center [281, 120] width 124 height 134
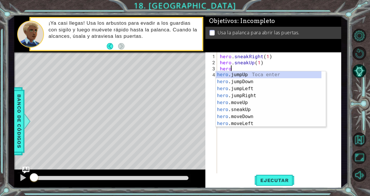
scroll to position [0, 1]
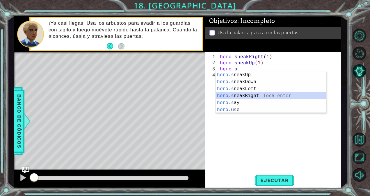
click at [238, 96] on div "hero.s neakUp Toca enter hero.s neakDown Toca enter hero.s neakLeft Toca enter …" at bounding box center [271, 99] width 110 height 56
type textarea "hero.sneakRight(1)"
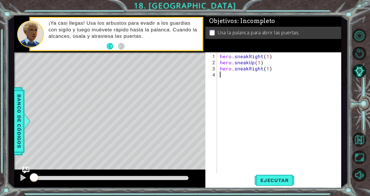
click at [237, 77] on div "hero . sneakRight ( 1 ) hero . sneakUp ( 1 ) hero . sneakRight ( 1 )" at bounding box center [281, 120] width 124 height 134
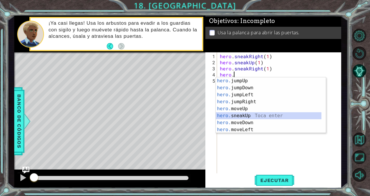
click at [241, 114] on div "hero. jumpUp Toca enter hero. jumpDown Toca enter hero. jumpLeft Toca enter her…" at bounding box center [269, 112] width 106 height 70
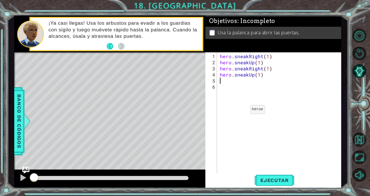
scroll to position [0, 2]
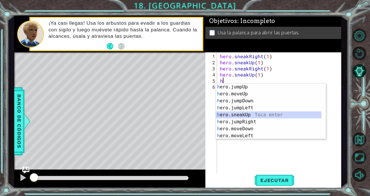
click at [240, 113] on div "h ero.jumpUp Toca enter h ero.moveUp Toca enter h ero.jumpDown Toca enter h ero…" at bounding box center [269, 119] width 106 height 70
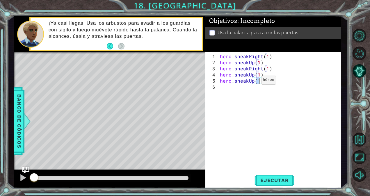
click at [252, 82] on div "hero . sneakRight ( 1 ) hero . sneakUp ( 1 ) hero . sneakRight ( 1 ) hero . sne…" at bounding box center [281, 120] width 124 height 134
click at [253, 82] on div "hero . sneakRight ( 1 ) hero . sneakUp ( 1 ) hero . sneakRight ( 1 ) hero . sne…" at bounding box center [281, 120] width 124 height 134
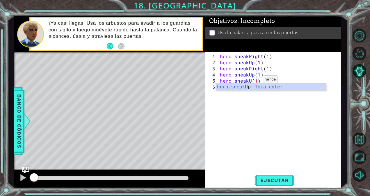
scroll to position [0, 2]
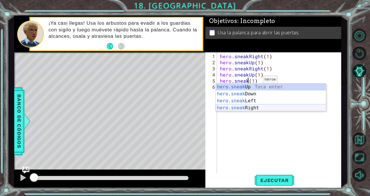
click at [254, 106] on div "hero.sneak Up Toca enter hero.sneak Down Toca enter hero.sneak Left Toca enter …" at bounding box center [271, 105] width 110 height 42
type textarea "hero.sneakRight(1)(1)"
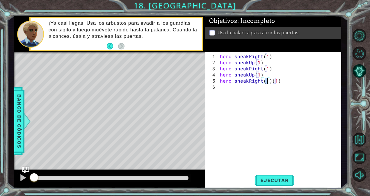
click at [246, 90] on div "hero . sneakRight ( 1 ) hero . sneakUp ( 1 ) hero . sneakRight ( 1 ) hero . sne…" at bounding box center [281, 120] width 124 height 134
drag, startPoint x: 279, startPoint y: 84, endPoint x: 273, endPoint y: 82, distance: 6.3
click at [273, 82] on div "hero . sneakRight ( 1 ) hero . sneakUp ( 1 ) hero . sneakRight ( 1 ) hero . sne…" at bounding box center [281, 120] width 124 height 134
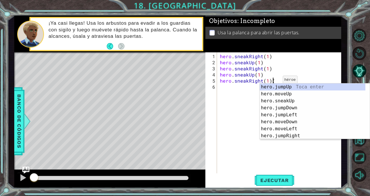
type textarea "hero.sneakRight(1)"
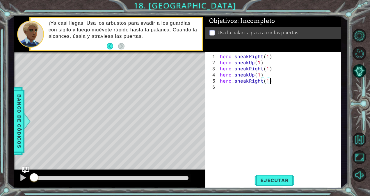
click at [245, 89] on div "hero . sneakRight ( 1 ) hero . sneakUp ( 1 ) hero . sneakRight ( 1 ) hero . sne…" at bounding box center [281, 120] width 124 height 134
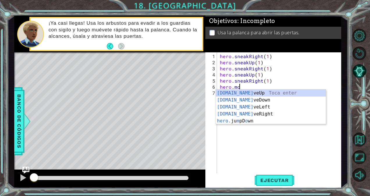
scroll to position [0, 1]
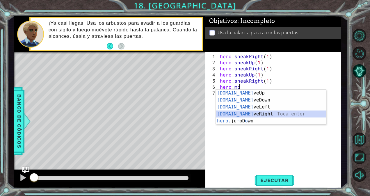
click at [245, 113] on div "[DOMAIN_NAME] veUp Toca enter [DOMAIN_NAME] veDown Toca enter [DOMAIN_NAME] veL…" at bounding box center [271, 114] width 110 height 49
type textarea "hero.moveRight(1)"
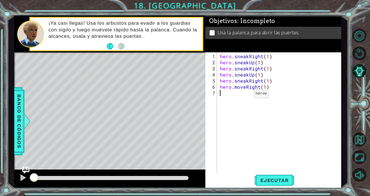
click at [244, 96] on div "hero . sneakRight ( 1 ) hero . sneakUp ( 1 ) hero . sneakRight ( 1 ) hero . sne…" at bounding box center [281, 120] width 124 height 134
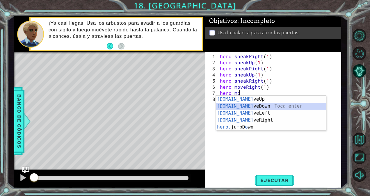
click at [240, 108] on div "[DOMAIN_NAME] veUp Toca enter [DOMAIN_NAME] veDown Toca enter [DOMAIN_NAME] veL…" at bounding box center [271, 120] width 110 height 49
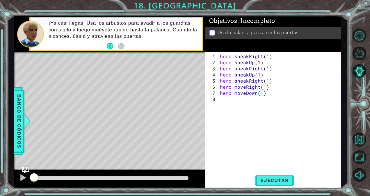
click at [265, 90] on div "hero . sneakRight ( 1 ) hero . sneakUp ( 1 ) hero . sneakRight ( 1 ) hero . sne…" at bounding box center [281, 120] width 124 height 134
click at [264, 88] on div "hero . sneakRight ( 1 ) hero . sneakUp ( 1 ) hero . sneakRight ( 1 ) hero . sne…" at bounding box center [281, 120] width 124 height 134
type textarea "hero.moveRight(2)"
click at [241, 101] on div "hero . sneakRight ( 1 ) hero . sneakUp ( 1 ) hero . sneakRight ( 1 ) hero . sne…" at bounding box center [281, 120] width 124 height 134
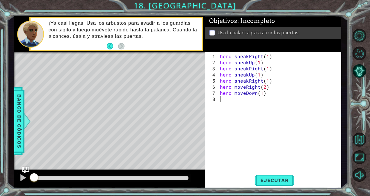
scroll to position [0, 0]
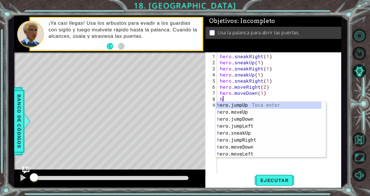
type textarea "her"
click at [244, 111] on div "her o.jumpUp Toca enter her o.jumpDown Toca enter her o.jumpLeft Toca enter her…" at bounding box center [269, 137] width 106 height 70
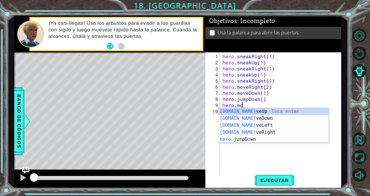
scroll to position [0, 1]
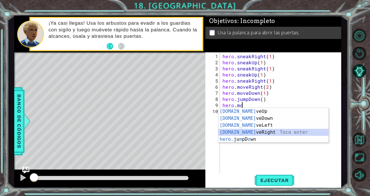
click at [240, 132] on div "[DOMAIN_NAME] veUp Toca enter [DOMAIN_NAME] veDown Toca enter [DOMAIN_NAME] veL…" at bounding box center [274, 132] width 110 height 49
type textarea "hero.moveRight(1)"
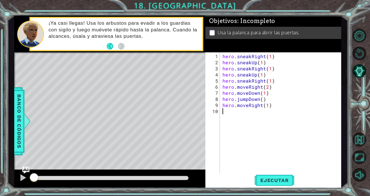
click at [242, 117] on div "hero . sneakRight ( 1 ) hero . sneakUp ( 1 ) hero . sneakRight ( 1 ) hero . sne…" at bounding box center [281, 120] width 121 height 134
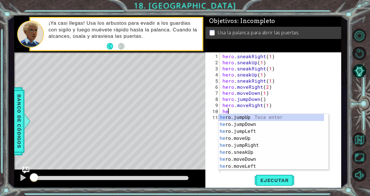
scroll to position [0, 0]
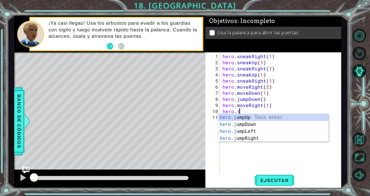
type textarea "hero.ju"
click at [242, 117] on div "hero.ju mpUp Toca enter hero.ju mpDown Toca enter hero.ju mpLeft Toca enter her…" at bounding box center [274, 135] width 110 height 42
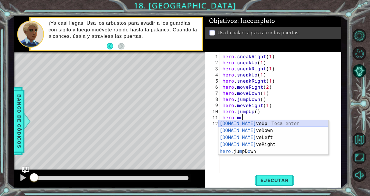
click at [243, 123] on div "[DOMAIN_NAME] veUp Toca enter [DOMAIN_NAME] veDown Toca enter [DOMAIN_NAME] veL…" at bounding box center [274, 144] width 110 height 49
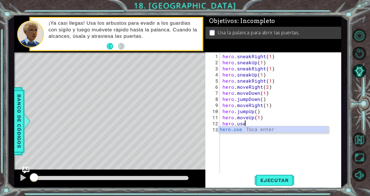
scroll to position [0, 3]
click at [244, 128] on div "hero.use Toca enter" at bounding box center [274, 136] width 110 height 21
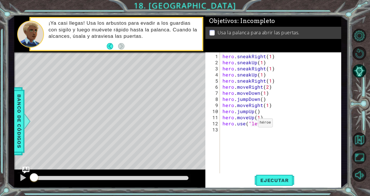
scroll to position [0, 2]
click at [265, 180] on span "Ejecutar" at bounding box center [275, 181] width 40 height 6
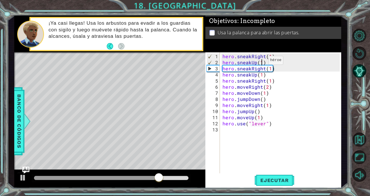
click at [261, 63] on div "hero . sneakRight ( 1 ) hero . sneakUp ( 1 ) hero . sneakRight ( 1 ) hero . sne…" at bounding box center [281, 120] width 121 height 134
click at [271, 178] on span "Ejecutar" at bounding box center [275, 181] width 40 height 6
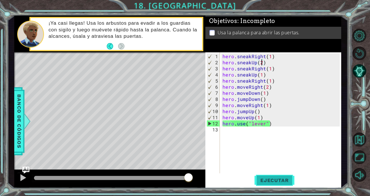
click at [268, 183] on button "Ejecutar" at bounding box center [275, 180] width 40 height 14
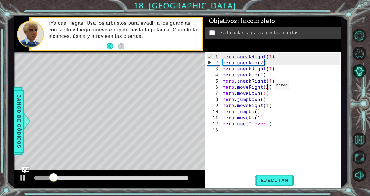
click at [267, 88] on div "hero . sneakRight ( 1 ) hero . sneakUp ( 2 ) hero . sneakRight ( 1 ) hero . sne…" at bounding box center [281, 120] width 121 height 134
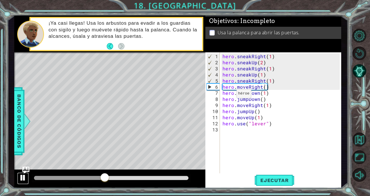
click at [22, 175] on div at bounding box center [23, 178] width 8 height 8
click at [267, 105] on div "hero . sneakRight ( 1 ) hero . sneakUp ( 2 ) hero . sneakRight ( 1 ) hero . sne…" at bounding box center [281, 120] width 121 height 134
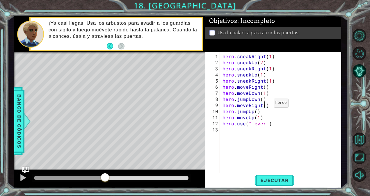
scroll to position [0, 3]
type textarea "hero.moveRight(2)"
click at [278, 177] on button "Ejecutar" at bounding box center [275, 180] width 40 height 14
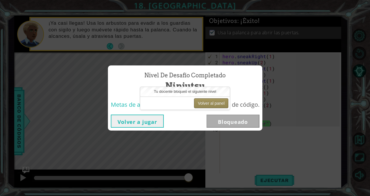
click at [221, 102] on button "Volver al panel" at bounding box center [211, 103] width 34 height 10
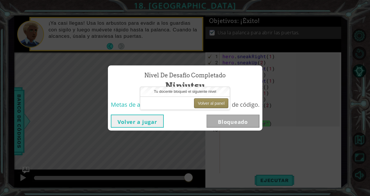
click at [205, 102] on button "Volver al panel" at bounding box center [211, 103] width 34 height 10
click at [138, 126] on button "Volver a jugar" at bounding box center [137, 121] width 53 height 13
